Goal: Navigation & Orientation: Find specific page/section

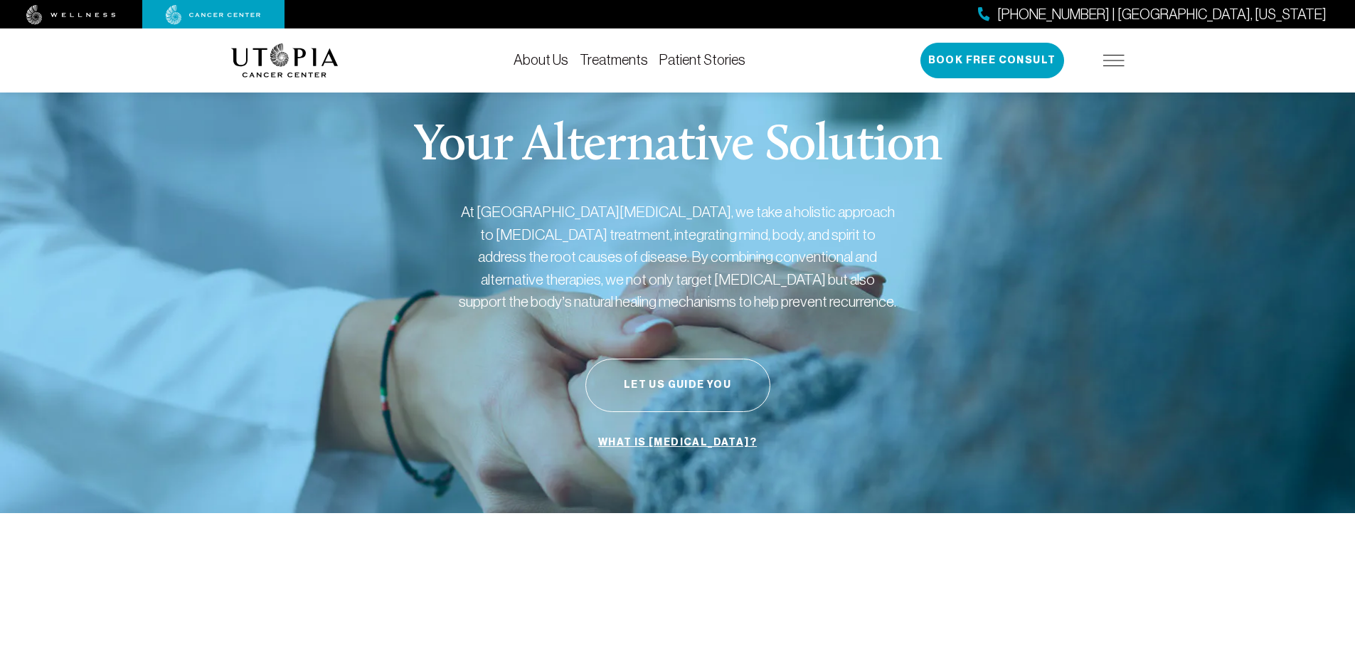
click at [1118, 57] on img at bounding box center [1114, 60] width 21 height 11
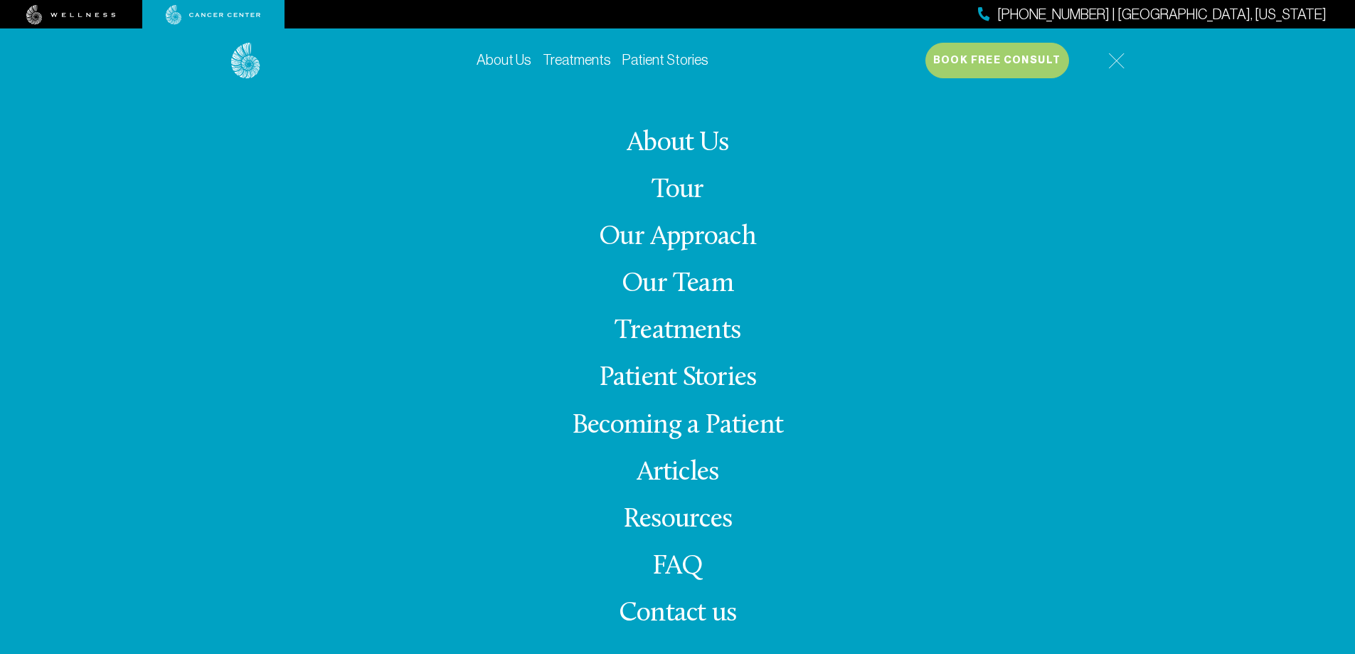
scroll to position [71, 0]
click at [1111, 60] on img at bounding box center [1116, 61] width 16 height 16
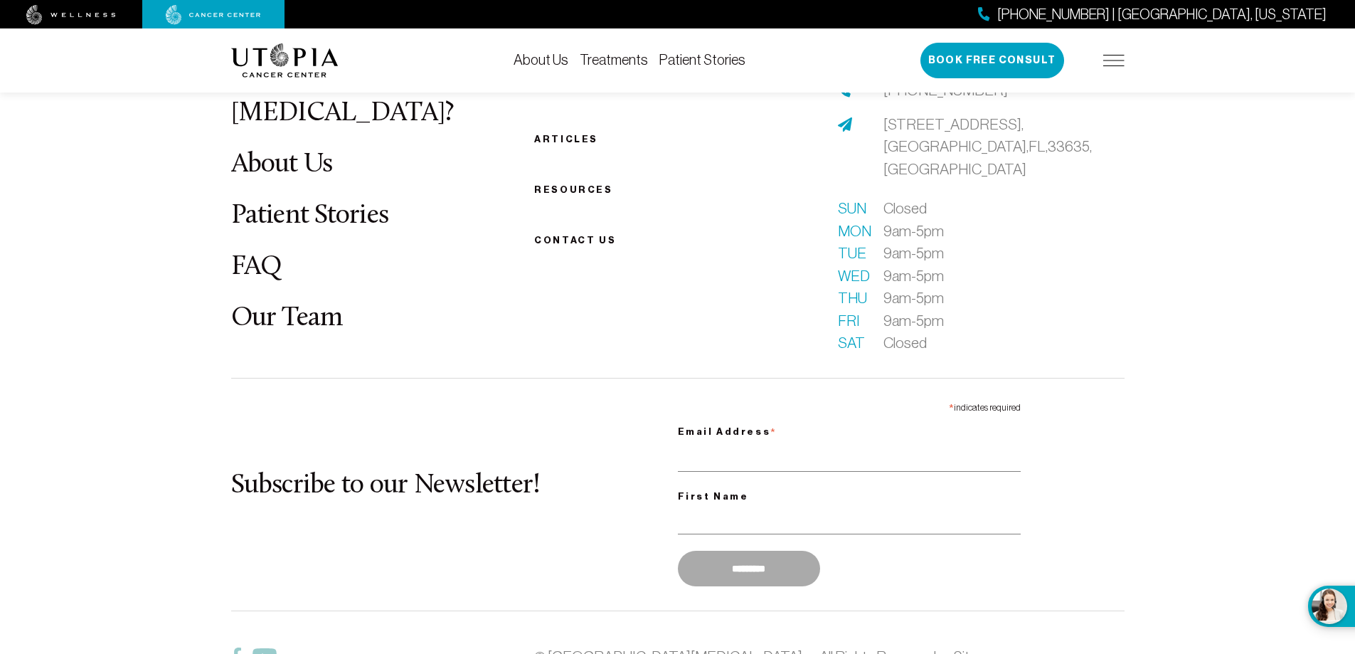
scroll to position [5617, 0]
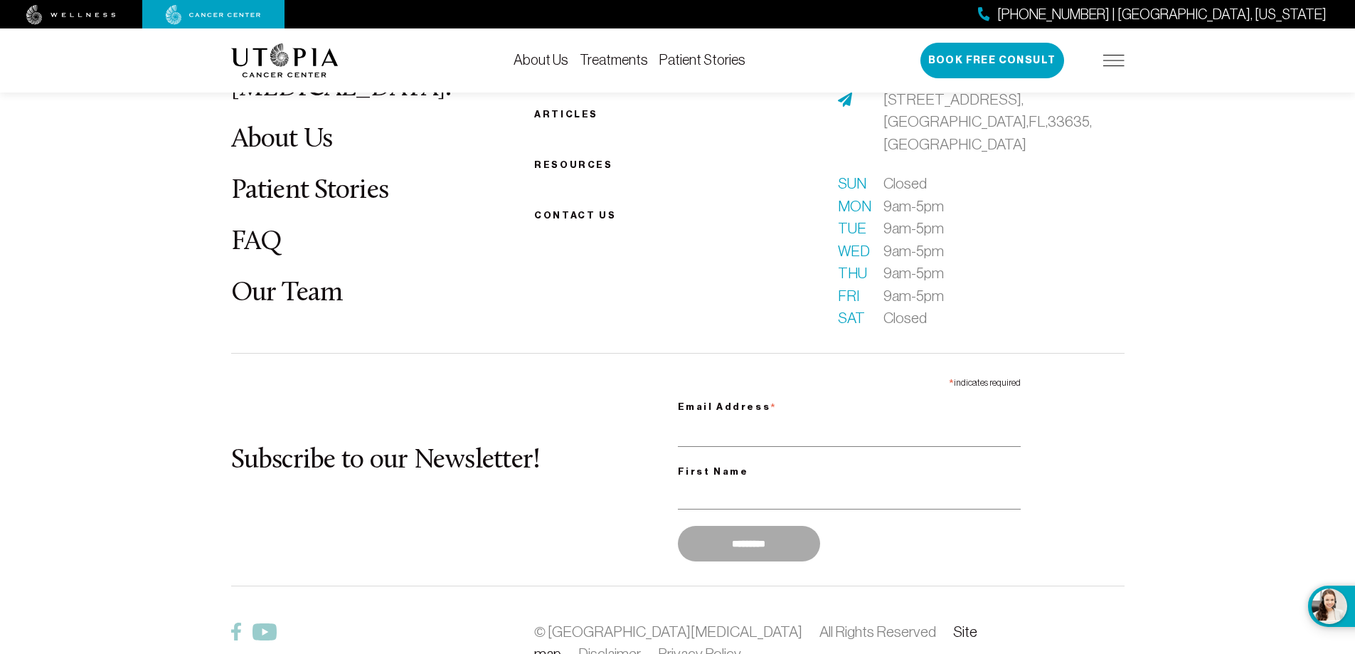
click at [857, 623] on link "Site map" at bounding box center [755, 642] width 443 height 39
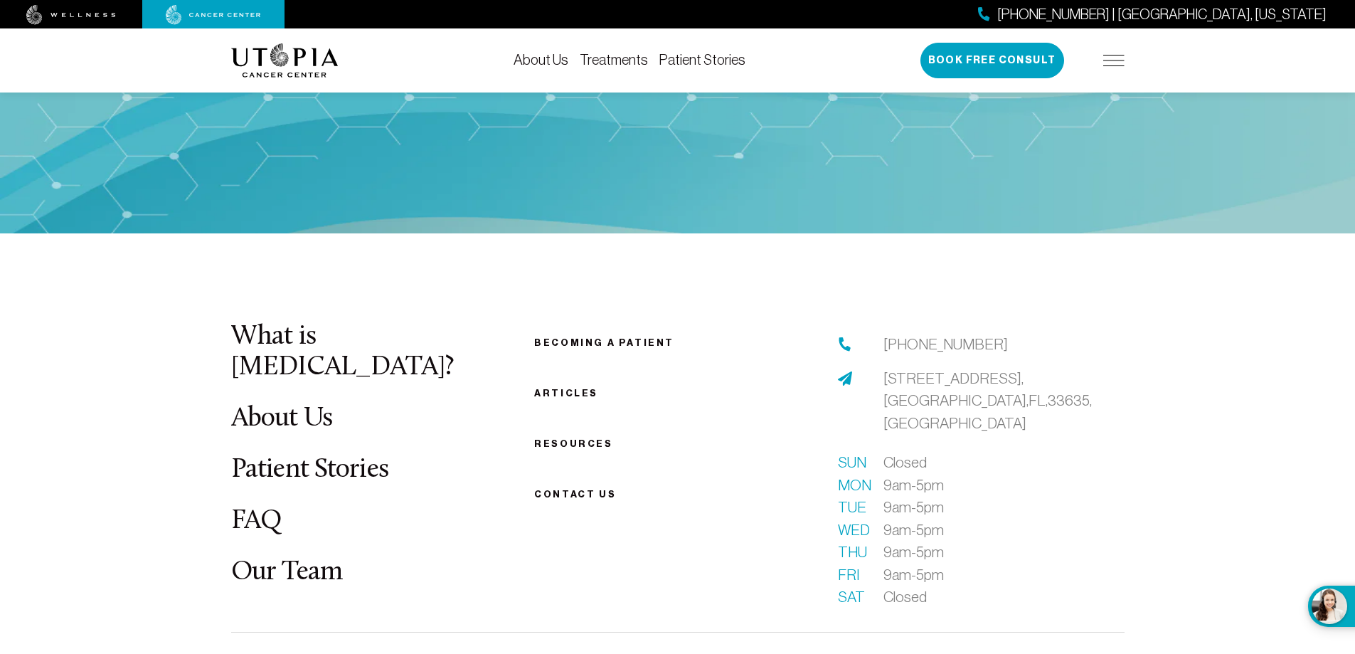
scroll to position [5333, 0]
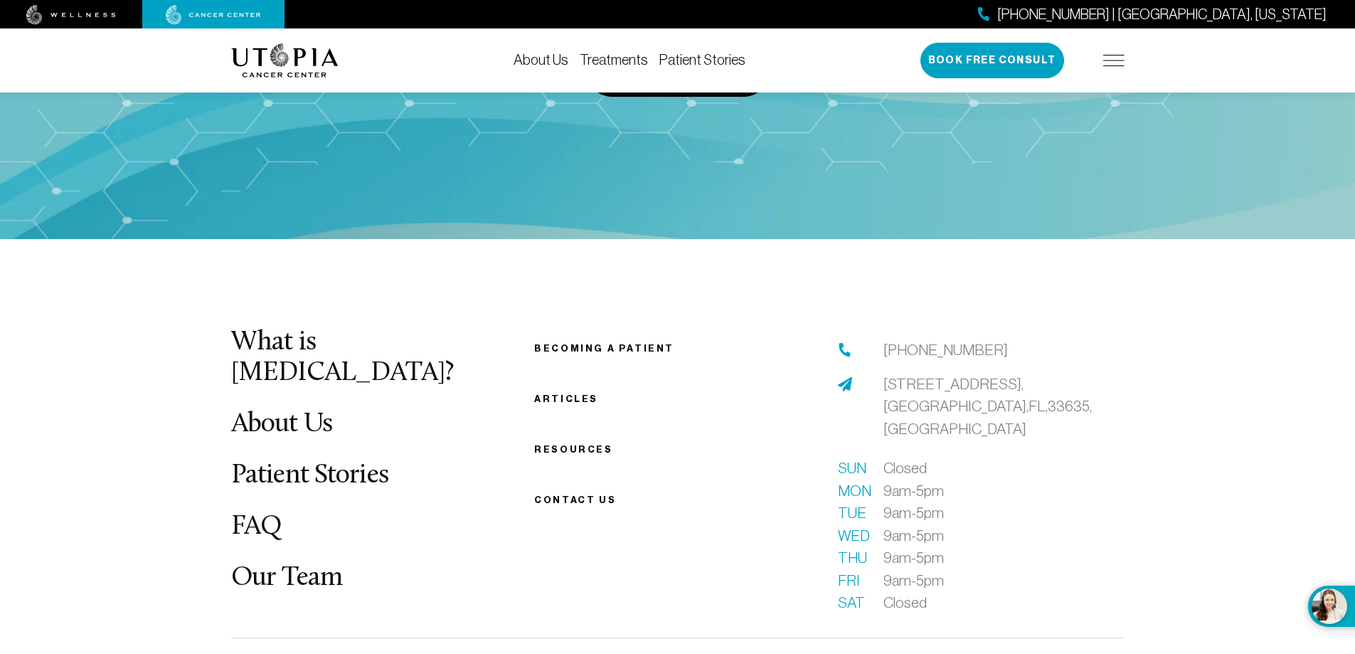
click at [290, 564] on link "Our Team" at bounding box center [287, 578] width 112 height 28
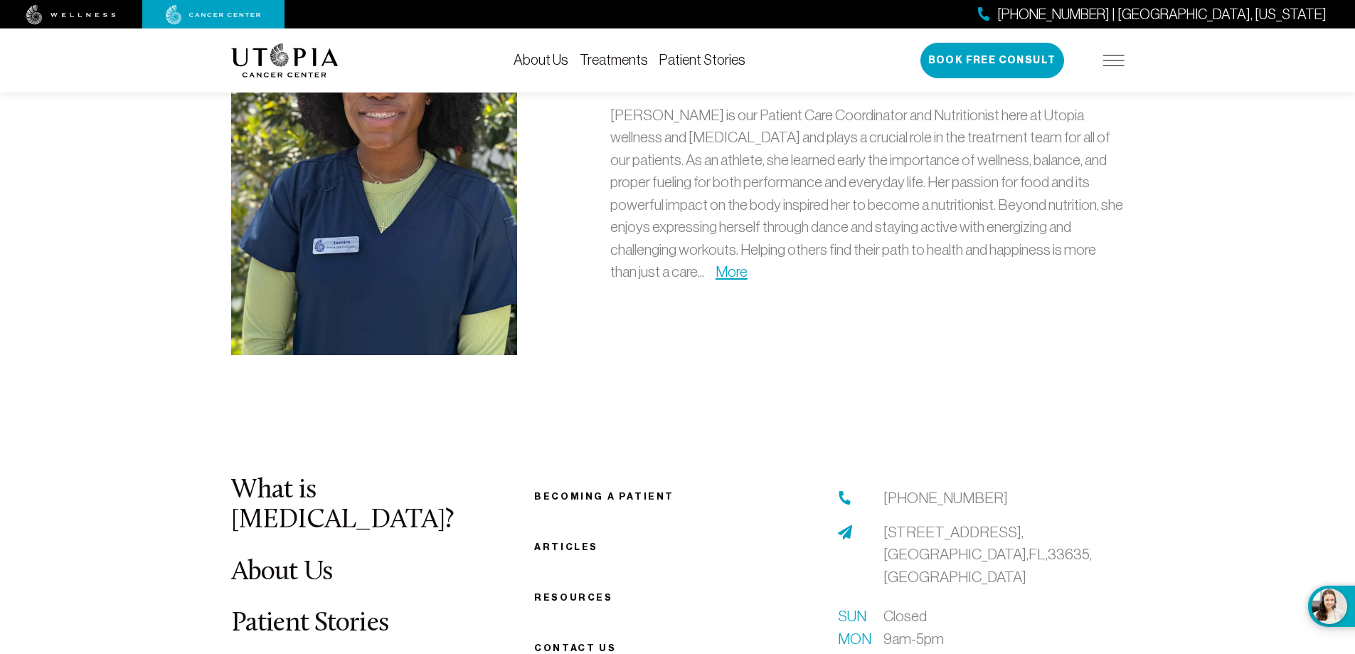
scroll to position [4340, 0]
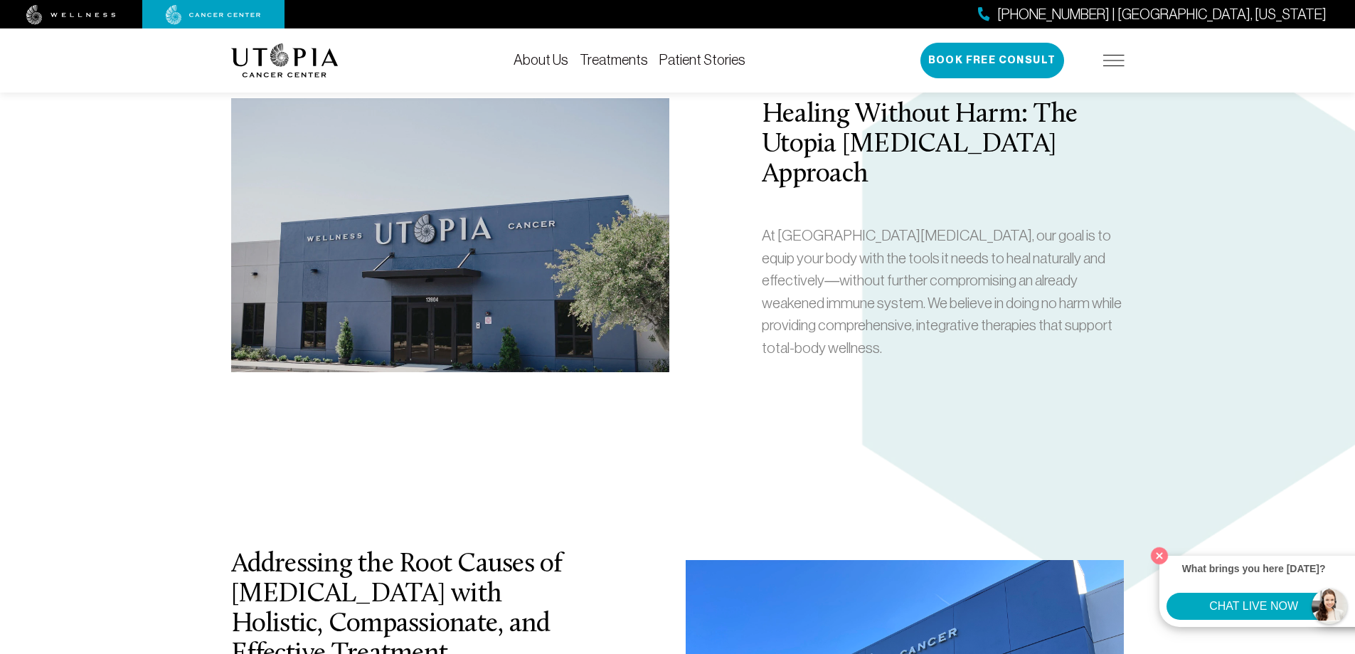
scroll to position [2277, 0]
